Goal: Task Accomplishment & Management: Complete application form

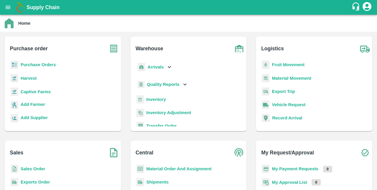
click at [38, 171] on b "Sales Order" at bounding box center [33, 169] width 24 height 5
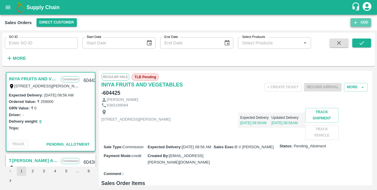
click at [355, 25] on icon "button" at bounding box center [355, 22] width 5 height 5
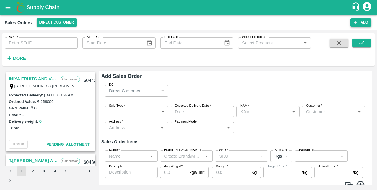
type input "S K VISWA TEJA"
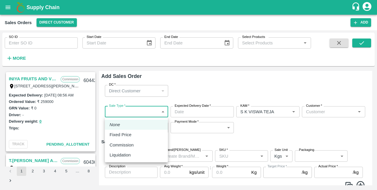
click at [147, 111] on body "Supply Chain Sales Orders Direct Customer Add SO ID SO ID Start Date Start Date…" at bounding box center [188, 95] width 377 height 190
click at [135, 134] on div "Fixed Price" at bounding box center [137, 135] width 54 height 6
type input "1"
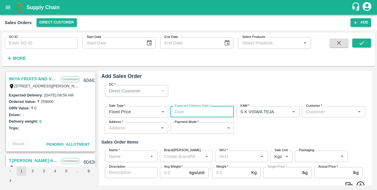
type input "DD/MM/YYYY hh:mm aa"
click at [194, 111] on input "DD/MM/YYYY hh:mm aa" at bounding box center [200, 111] width 59 height 11
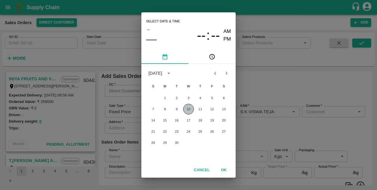
click at [190, 110] on button "10" at bounding box center [188, 109] width 11 height 11
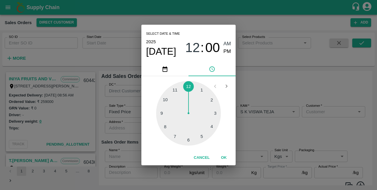
click at [201, 137] on div at bounding box center [188, 113] width 65 height 65
click at [223, 56] on div "[DATE] 05 : 00 AM PM" at bounding box center [188, 47] width 85 height 19
click at [228, 50] on span "PM" at bounding box center [228, 52] width 8 height 8
type input "[DATE] 05:00 PM"
click at [226, 156] on button "OK" at bounding box center [223, 158] width 19 height 10
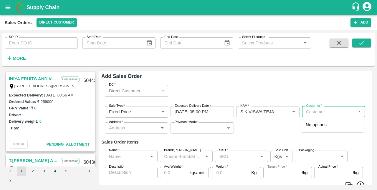
click at [316, 115] on input "Customer   *" at bounding box center [329, 112] width 50 height 8
click at [319, 127] on p "[PERSON_NAME] FRUIT SUPPLIER" at bounding box center [333, 128] width 54 height 13
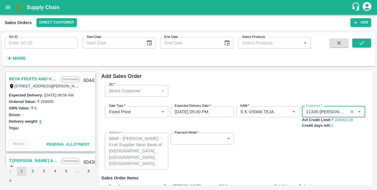
type input "11335-[PERSON_NAME] FRUIT SUPPLIER"
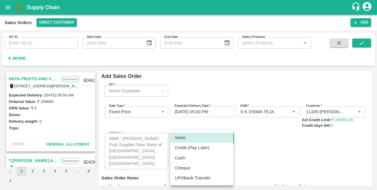
click at [219, 137] on body "Supply Chain Sales Orders Direct Customer Add SO ID SO ID Start Date Start Date…" at bounding box center [188, 95] width 377 height 190
click at [215, 147] on div "Credit (Pay Later)" at bounding box center [202, 148] width 54 height 6
type input "credit"
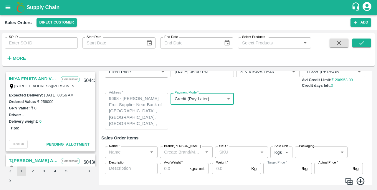
scroll to position [59, 0]
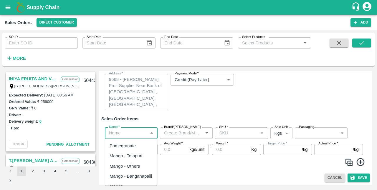
click at [140, 134] on input "Name   *" at bounding box center [126, 133] width 39 height 8
click at [135, 147] on div "Banana Export" at bounding box center [124, 146] width 29 height 6
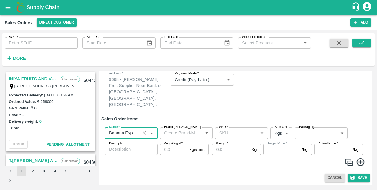
type input "Banana Export"
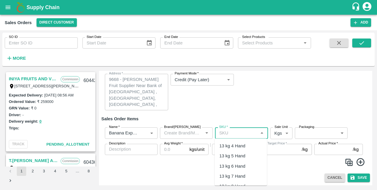
click at [229, 135] on input "SKU   *" at bounding box center [236, 133] width 39 height 8
type input "L"
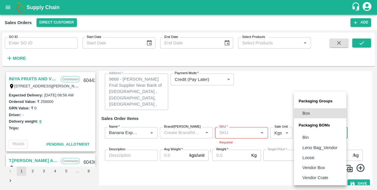
click at [316, 137] on body "Supply Chain Sales Orders Direct Customer Add SO ID SO ID Start Date Start Date…" at bounding box center [188, 95] width 377 height 190
click at [250, 133] on div at bounding box center [188, 95] width 377 height 190
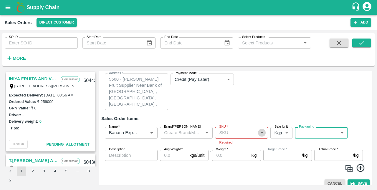
click at [262, 134] on icon "Open" at bounding box center [262, 133] width 6 height 6
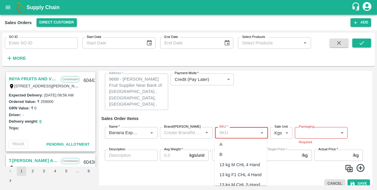
scroll to position [183, 0]
click at [229, 154] on div "B" at bounding box center [241, 155] width 52 height 10
type input "B"
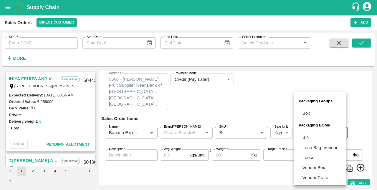
click at [313, 131] on body "Supply Chain Sales Orders Direct Customer Add SO ID SO ID Start Date Start Date…" at bounding box center [188, 95] width 377 height 190
click at [317, 157] on li "Loose" at bounding box center [320, 158] width 52 height 10
type input "BOM/258"
